Goal: Navigation & Orientation: Find specific page/section

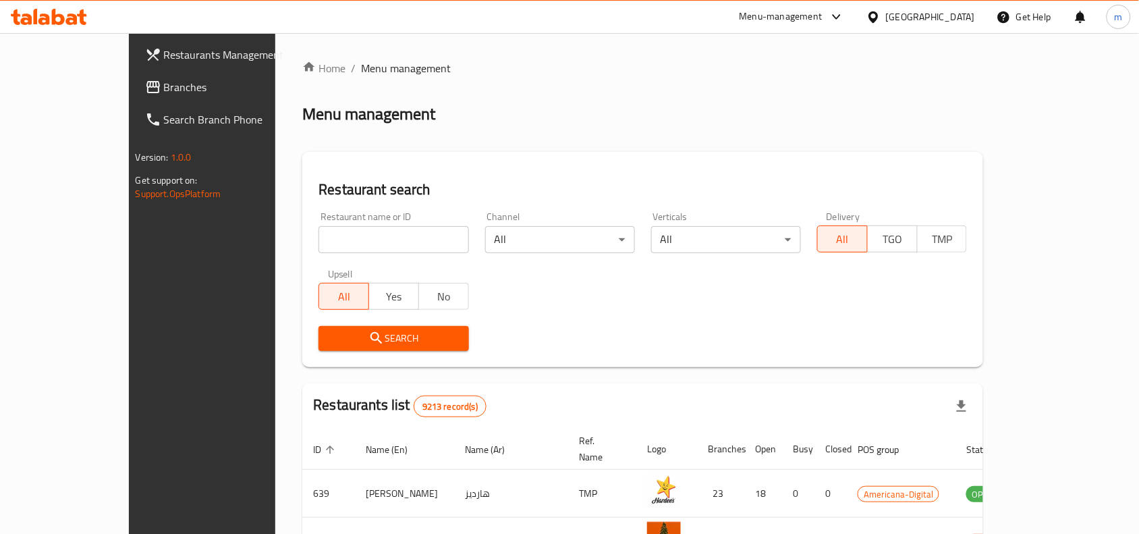
drag, startPoint x: 0, startPoint y: 0, endPoint x: 85, endPoint y: 96, distance: 128.6
click at [134, 96] on link "Branches" at bounding box center [226, 87] width 185 height 32
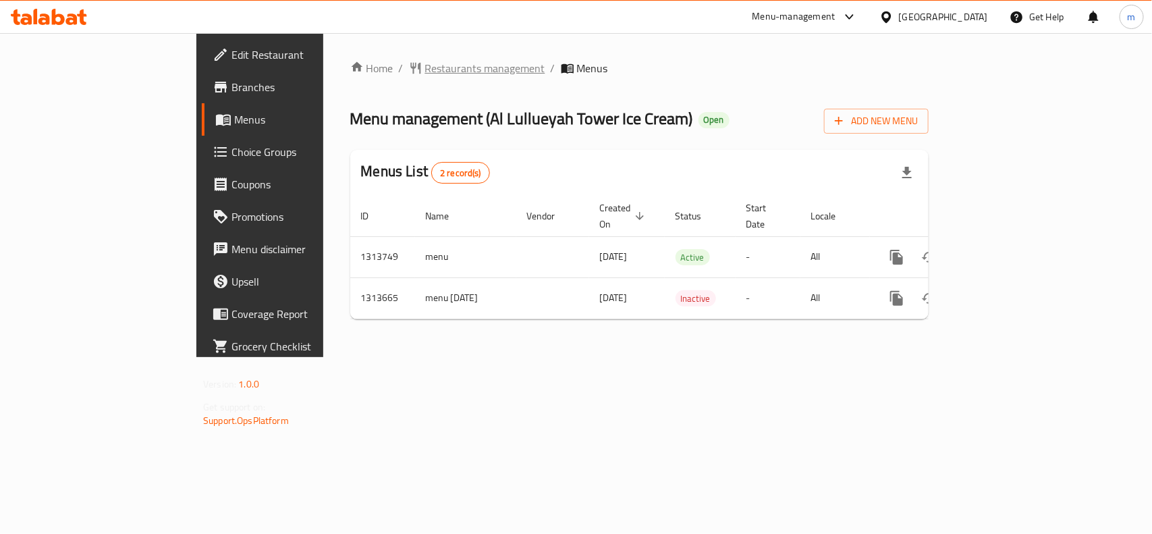
click at [425, 72] on span "Restaurants management" at bounding box center [485, 68] width 120 height 16
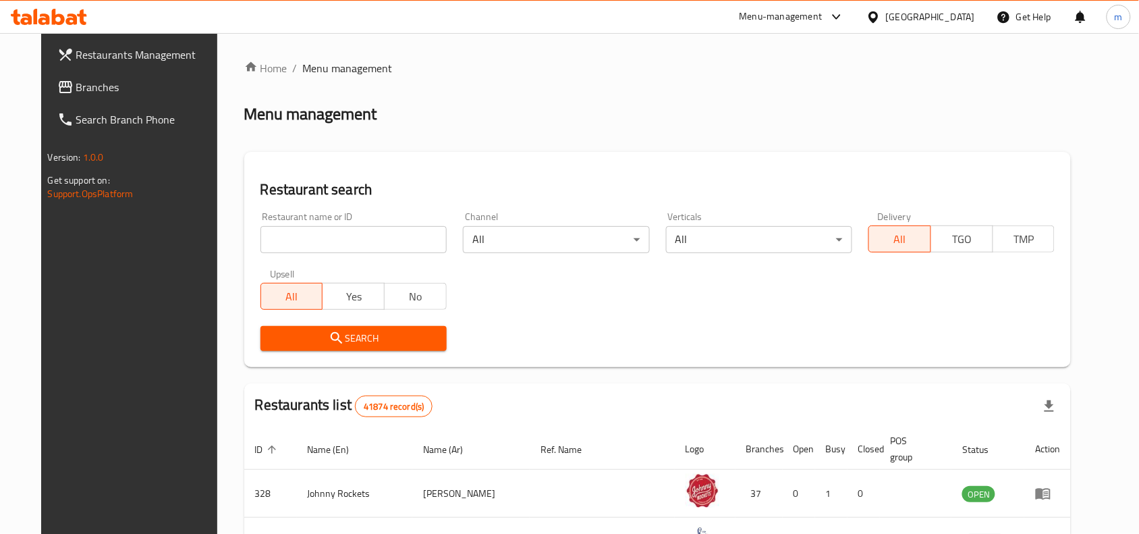
click at [73, 96] on link "Branches" at bounding box center [139, 87] width 185 height 32
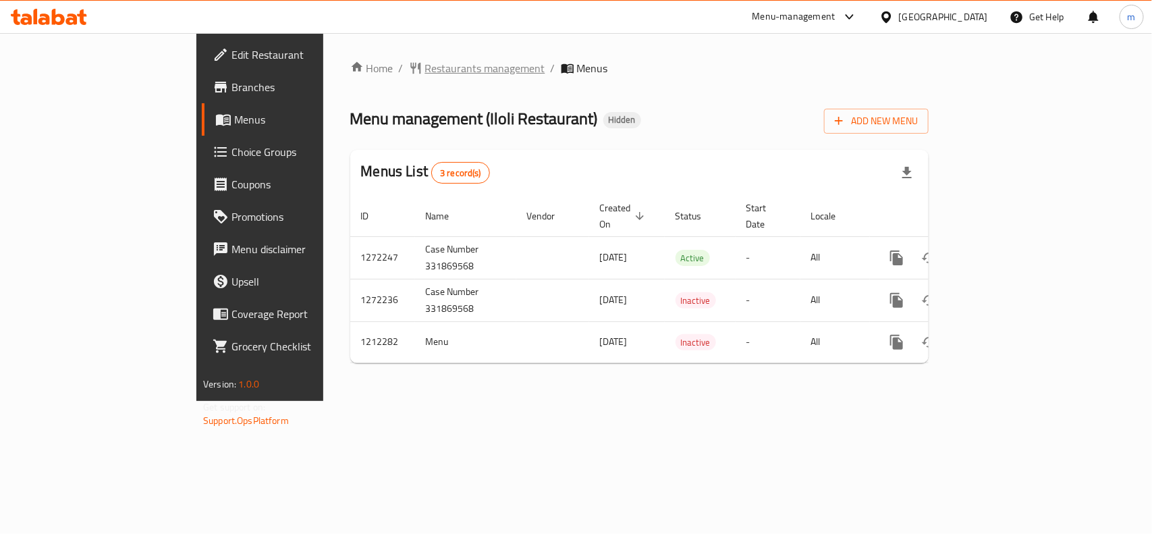
click at [425, 67] on span "Restaurants management" at bounding box center [485, 68] width 120 height 16
